Goal: Transaction & Acquisition: Purchase product/service

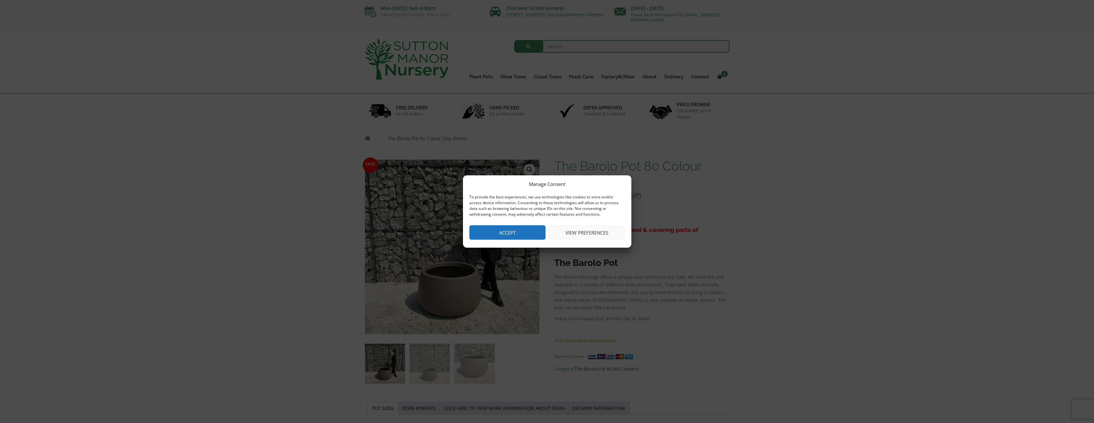
click at [526, 228] on button "Accept" at bounding box center [507, 232] width 76 height 14
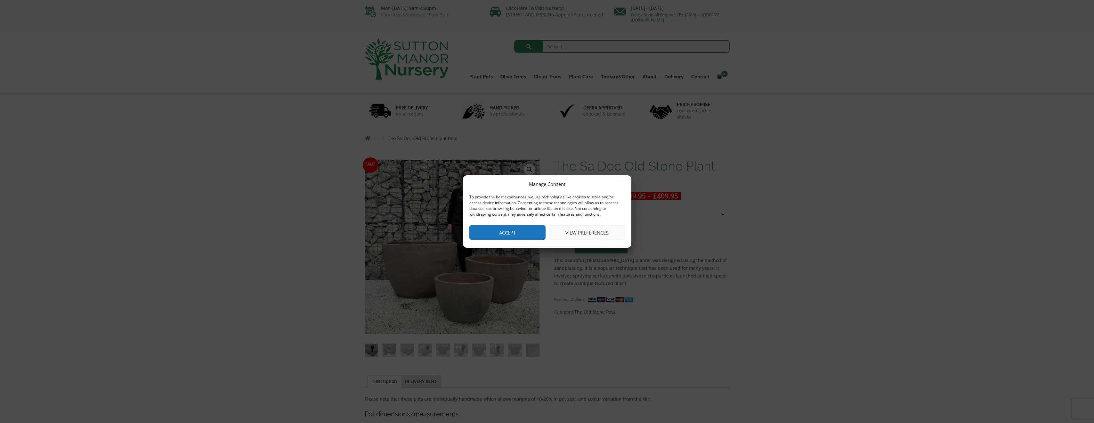
click at [525, 231] on button "Accept" at bounding box center [507, 232] width 76 height 14
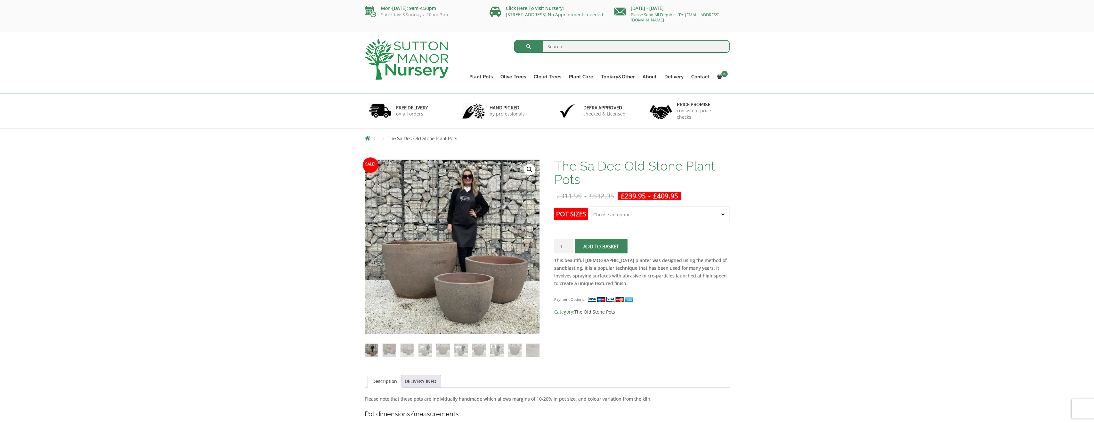
click at [658, 216] on select "Choose an option Click here to buy the 3rd to Largest Pot In The Picture Click …" at bounding box center [658, 214] width 141 height 16
select select "Click here to buy the Largest pot In The Picture"
click at [588, 206] on select "Choose an option Click here to buy the 3rd to Largest Pot In The Picture Click …" at bounding box center [658, 214] width 141 height 16
